Goal: Find contact information: Find contact information

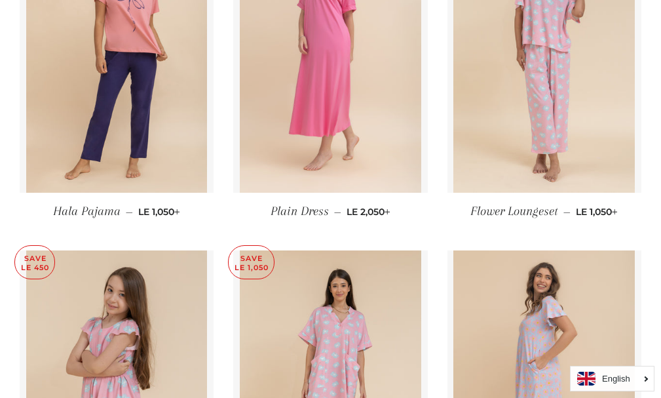
scroll to position [1638, 0]
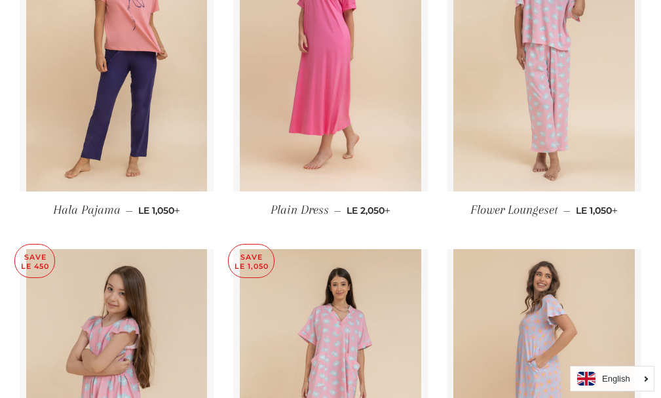
drag, startPoint x: 332, startPoint y: 185, endPoint x: 304, endPoint y: 213, distance: 38.9
click at [304, 213] on span "Plain Dress" at bounding box center [300, 209] width 58 height 14
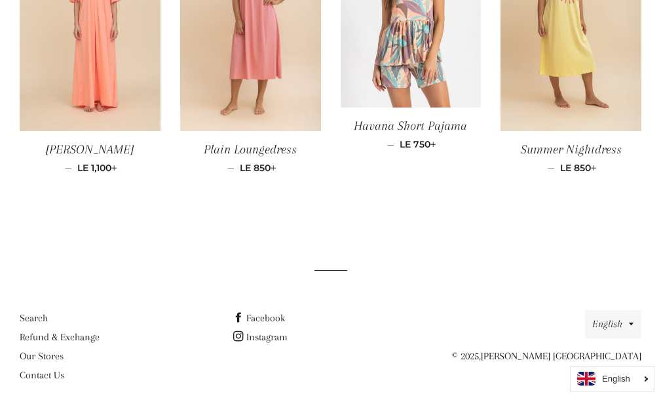
scroll to position [1142, 0]
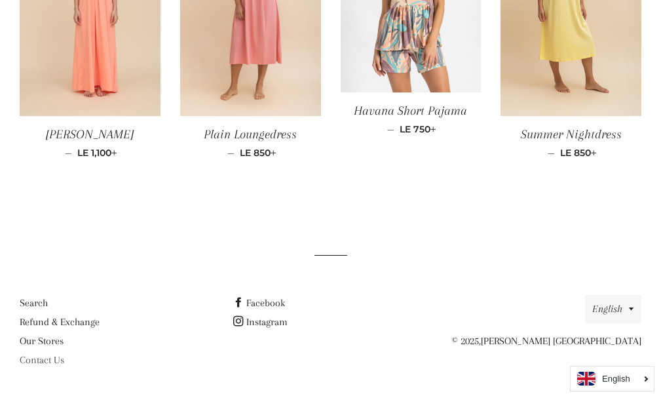
click at [24, 356] on link "Contact Us" at bounding box center [42, 360] width 45 height 12
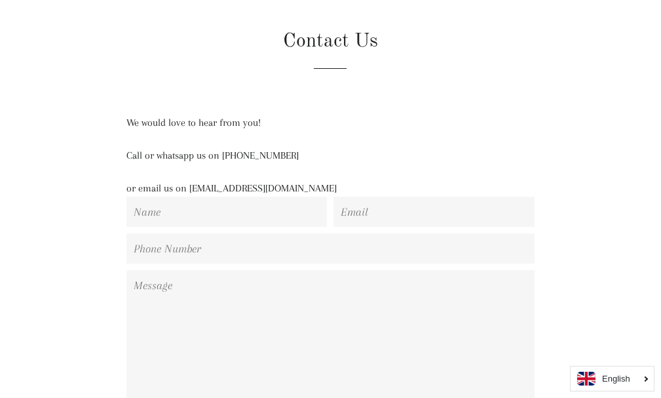
scroll to position [105, 0]
